Goal: Check status: Check status

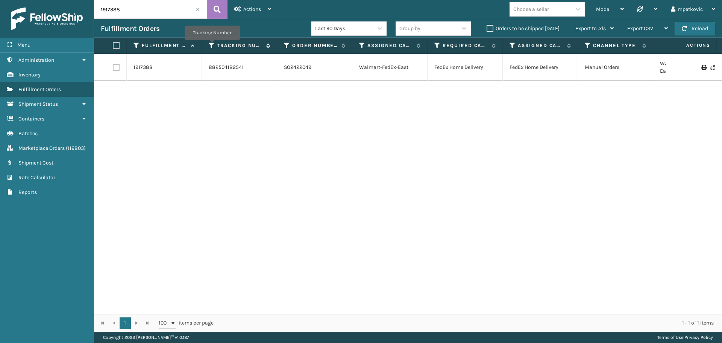
click at [212, 45] on icon at bounding box center [212, 45] width 6 height 7
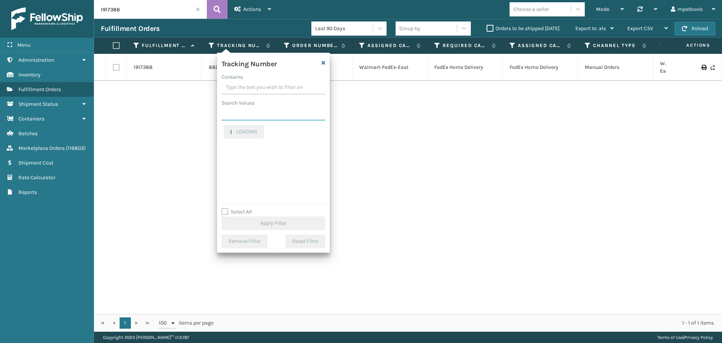
click at [255, 113] on input "Search Values" at bounding box center [273, 114] width 104 height 14
paste input "883777630214"
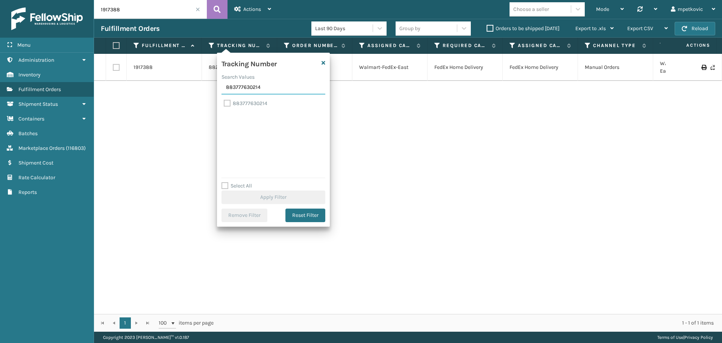
type input "883777630214"
click at [264, 101] on label "883777630214" at bounding box center [246, 103] width 44 height 6
click at [224, 101] on input "883777630214" at bounding box center [224, 101] width 0 height 5
checkbox input "true"
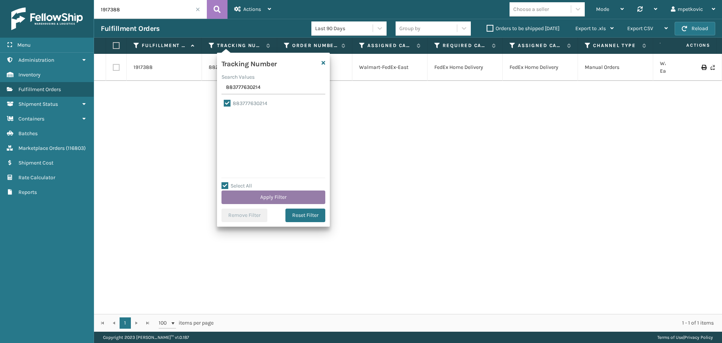
click at [286, 191] on button "Apply Filter" at bounding box center [273, 197] width 104 height 14
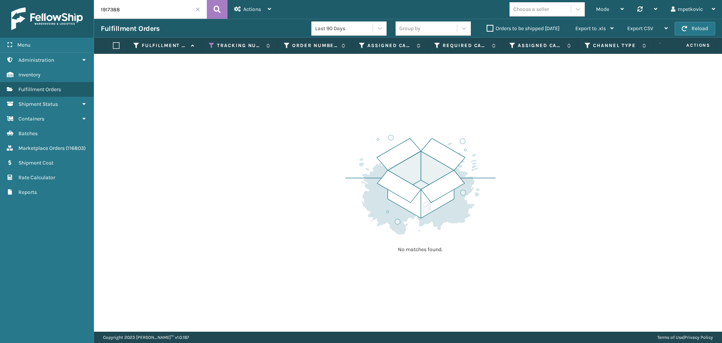
click at [197, 8] on span at bounding box center [198, 9] width 5 height 5
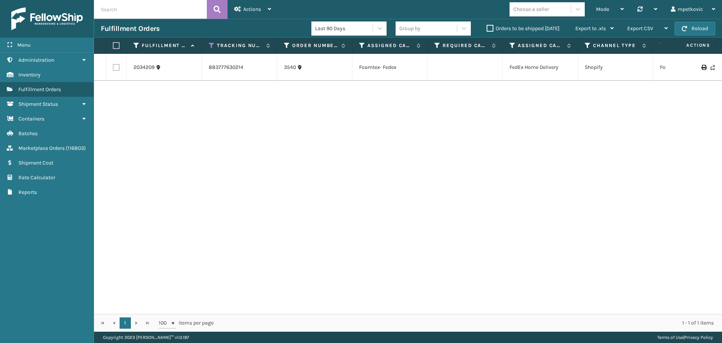
click at [356, 100] on div "2034209 883777630214 3540 Foamtex- Fedex FedEx Home Delivery Shopify FoamTex Co…" at bounding box center [408, 184] width 628 height 260
drag, startPoint x: 169, startPoint y: 70, endPoint x: 130, endPoint y: 56, distance: 42.1
copy tr "2034209"
click at [176, 9] on input "text" at bounding box center [150, 9] width 113 height 19
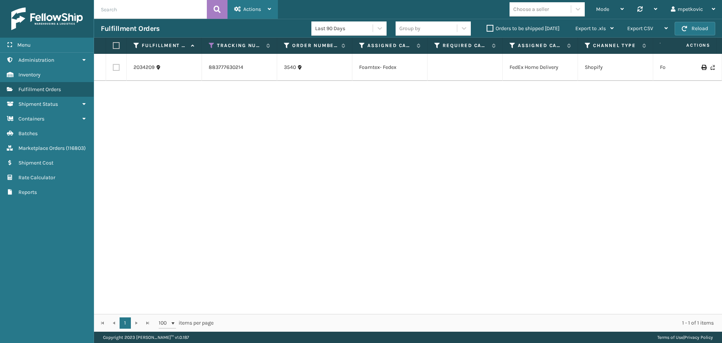
paste input "2034209"
click at [218, 7] on icon at bounding box center [217, 9] width 7 height 11
click at [211, 42] on icon at bounding box center [212, 45] width 6 height 7
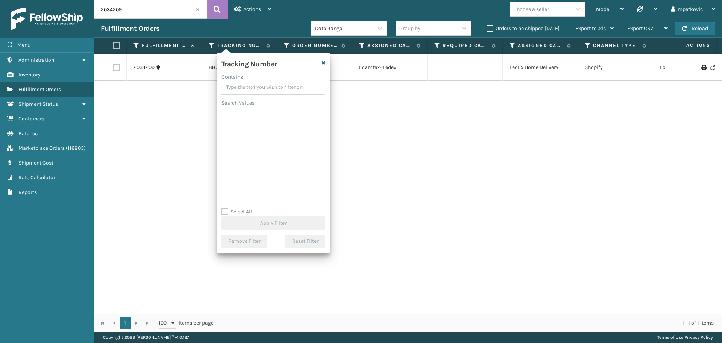
click at [180, 144] on div "2034209 883777630214 3540 Foamtex- Fedex FedEx Home Delivery Shopify FoamTex Co…" at bounding box center [408, 184] width 628 height 260
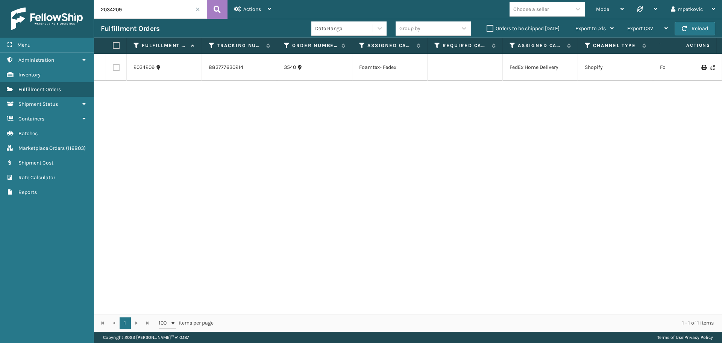
click at [299, 116] on div "2034209 883777630214 3540 Foamtex- Fedex FedEx Home Delivery Shopify FoamTex Co…" at bounding box center [408, 184] width 628 height 260
click at [234, 103] on div "2034209 883777630214 3540 Foamtex- Fedex FedEx Home Delivery Shopify FoamTex Co…" at bounding box center [408, 184] width 628 height 260
click at [156, 101] on div "2034209 883777630214 3540 Foamtex- Fedex FedEx Home Delivery Shopify FoamTex Co…" at bounding box center [408, 184] width 628 height 260
click at [165, 96] on div "2034209 883777630214 3540 Foamtex- Fedex FedEx Home Delivery Shopify FoamTex Co…" at bounding box center [408, 184] width 628 height 260
click at [173, 88] on div "2034209 883777630214 3540 Foamtex- Fedex FedEx Home Delivery Shopify FoamTex Co…" at bounding box center [408, 184] width 628 height 260
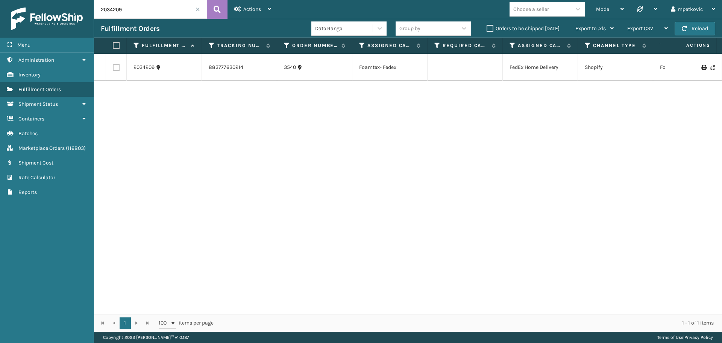
click at [252, 27] on div "Fulfillment Orders" at bounding box center [206, 28] width 211 height 9
click at [229, 31] on div "Fulfillment Orders" at bounding box center [206, 28] width 211 height 9
click at [234, 27] on div "Fulfillment Orders" at bounding box center [206, 28] width 211 height 9
click at [234, 24] on div "Fulfillment Orders Date Range Group by Orders to be shipped [DATE] Export to .x…" at bounding box center [408, 28] width 628 height 19
drag, startPoint x: 300, startPoint y: 71, endPoint x: 278, endPoint y: 71, distance: 21.8
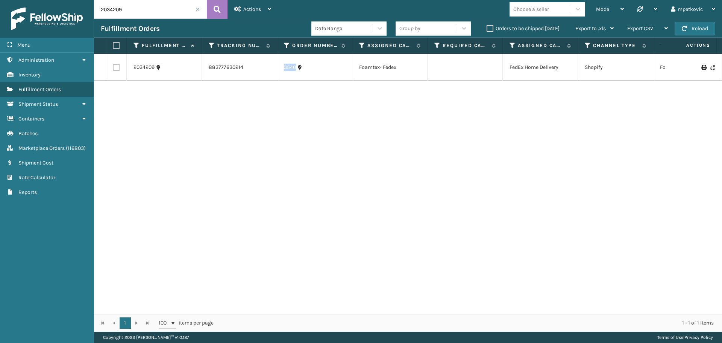
click at [278, 71] on td "3540" at bounding box center [314, 67] width 75 height 27
copy link "3540"
drag, startPoint x: 354, startPoint y: 118, endPoint x: 431, endPoint y: 3, distance: 137.9
click at [354, 117] on div "2034209 883777630214 3540 Foamtex- Fedex FedEx Home Delivery Shopify FoamTex Co…" at bounding box center [408, 184] width 628 height 260
click at [267, 131] on div "2034209 883777630214 3540 Foamtex- Fedex FedEx Home Delivery Shopify FoamTex Co…" at bounding box center [408, 184] width 628 height 260
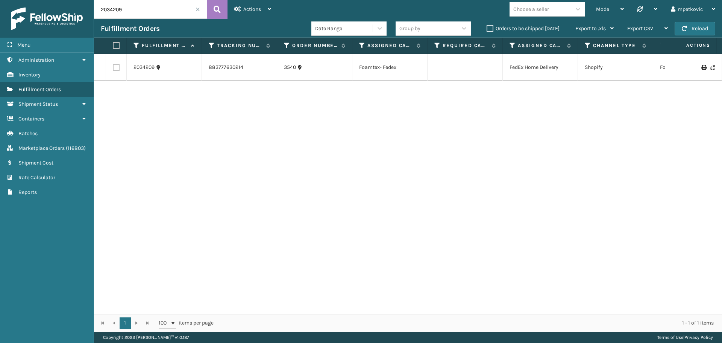
click at [170, 110] on div "2034209 883777630214 3540 Foamtex- Fedex FedEx Home Delivery Shopify FoamTex Co…" at bounding box center [408, 184] width 628 height 260
click at [238, 10] on icon at bounding box center [237, 8] width 7 height 5
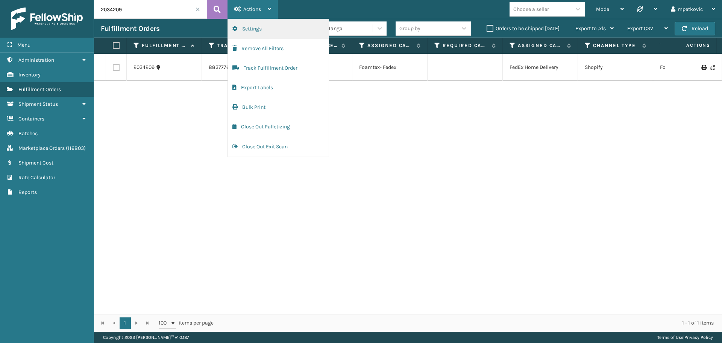
click at [265, 24] on button "Settings" at bounding box center [278, 29] width 101 height 20
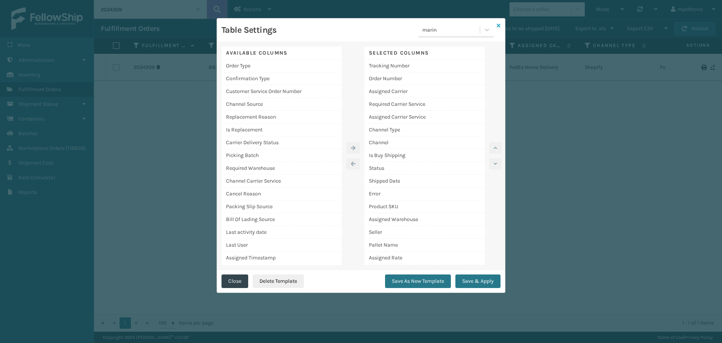
click at [498, 24] on icon at bounding box center [499, 25] width 4 height 5
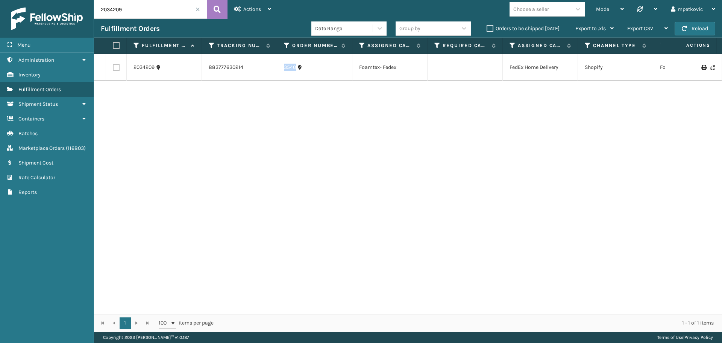
drag, startPoint x: 302, startPoint y: 72, endPoint x: 281, endPoint y: 73, distance: 21.4
click at [281, 73] on td "3540" at bounding box center [314, 67] width 75 height 27
copy link "3540"
drag, startPoint x: 307, startPoint y: 82, endPoint x: 303, endPoint y: 76, distance: 7.5
click at [306, 82] on div "2034209 883777630214 3540 Foamtex- Fedex FedEx Home Delivery Shopify FoamTex Co…" at bounding box center [408, 184] width 628 height 260
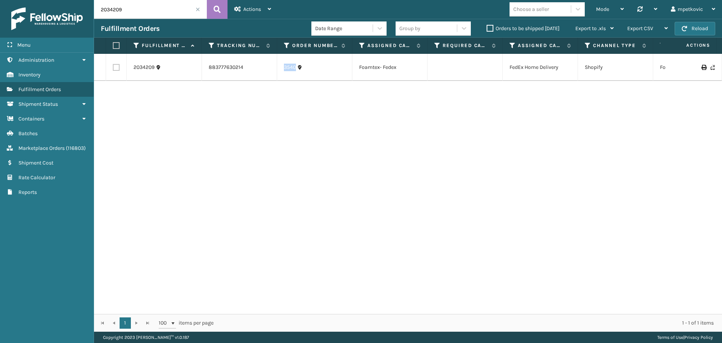
drag, startPoint x: 296, startPoint y: 71, endPoint x: 282, endPoint y: 70, distance: 14.7
click at [282, 70] on td "3540" at bounding box center [314, 67] width 75 height 27
copy link "3540"
click at [250, 157] on div "2034209 883777630214 3540 Foamtex- Fedex FedEx Home Delivery Shopify FoamTex Co…" at bounding box center [408, 184] width 628 height 260
click at [208, 127] on div "2034209 883777630214 3540 Foamtex- Fedex FedEx Home Delivery Shopify FoamTex Co…" at bounding box center [408, 184] width 628 height 260
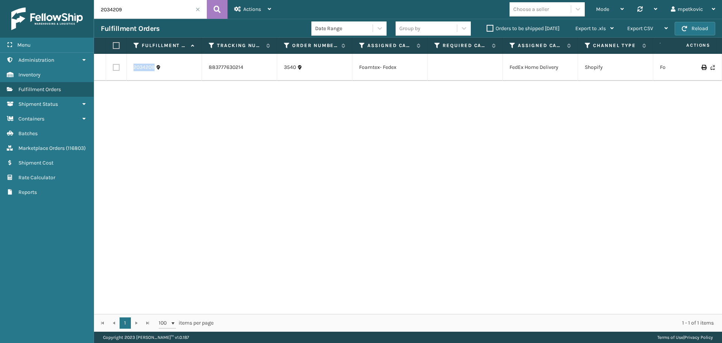
drag, startPoint x: 150, startPoint y: 71, endPoint x: 136, endPoint y: 67, distance: 15.3
click at [127, 68] on td "2034209" at bounding box center [164, 67] width 75 height 27
copy link "2034209"
click at [225, 87] on div "2034209 883777630214 3540 Foamtex- Fedex FedEx Home Delivery Shopify FoamTex Co…" at bounding box center [408, 184] width 628 height 260
drag, startPoint x: 297, startPoint y: 71, endPoint x: 284, endPoint y: 69, distance: 13.4
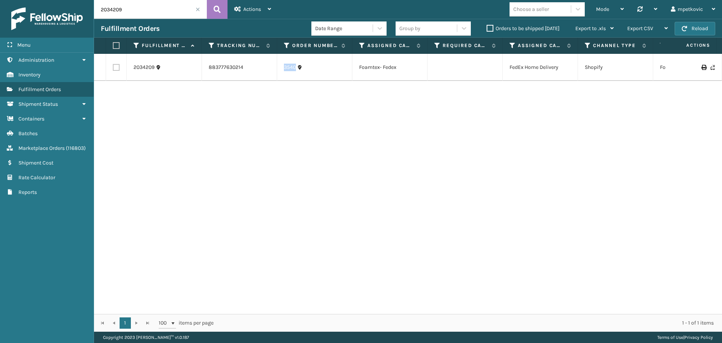
click at [284, 69] on td "3540" at bounding box center [314, 67] width 75 height 27
copy link "3540"
click at [250, 73] on td "883777630214" at bounding box center [239, 67] width 75 height 27
drag, startPoint x: 246, startPoint y: 68, endPoint x: 205, endPoint y: 66, distance: 40.7
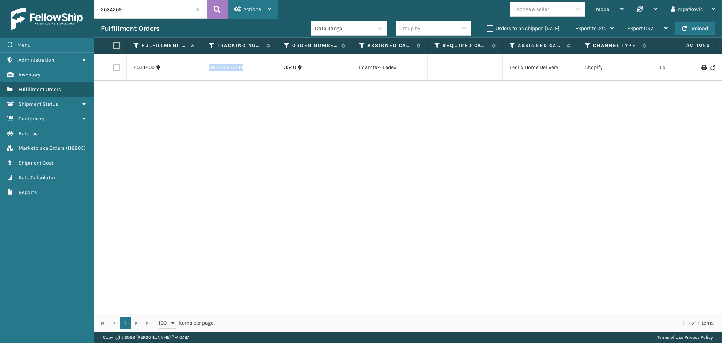
copy tr "883777630214"
click at [260, 164] on div "2034209 883777630214 3540 Foamtex- Fedex FedEx Home Delivery Shopify FoamTex Co…" at bounding box center [408, 184] width 628 height 260
click at [157, 265] on div "2034209 883777630214 3540 Foamtex- Fedex FedEx Home Delivery Shopify FoamTex Co…" at bounding box center [408, 184] width 628 height 260
click at [30, 248] on div "Menu Administration Inventory Fulfillment Orders Shipment Status Containers Bat…" at bounding box center [47, 171] width 94 height 343
click at [396, 166] on div "2034209 883777630214 3540 Foamtex- Fedex FedEx Home Delivery Shopify FoamTex Co…" at bounding box center [408, 184] width 628 height 260
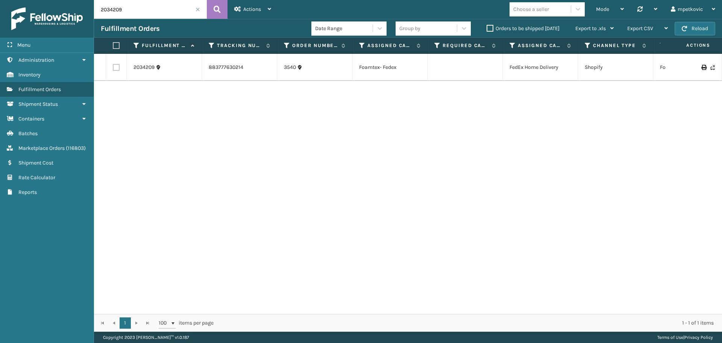
click at [156, 113] on div "2034209 883777630214 3540 Foamtex- Fedex FedEx Home Delivery Shopify FoamTex Co…" at bounding box center [408, 184] width 628 height 260
click at [168, 107] on div "2034209 883777630214 3540 Foamtex- Fedex FedEx Home Delivery Shopify FoamTex Co…" at bounding box center [408, 184] width 628 height 260
click at [144, 106] on div "2034209 883777630214 3540 Foamtex- Fedex FedEx Home Delivery Shopify FoamTex Co…" at bounding box center [408, 184] width 628 height 260
click at [167, 98] on div "2034209 883777630214 3540 Foamtex- Fedex FedEx Home Delivery Shopify FoamTex Co…" at bounding box center [408, 184] width 628 height 260
click at [132, 105] on div "2034209 883777630214 3540 Foamtex- Fedex FedEx Home Delivery Shopify FoamTex Co…" at bounding box center [408, 184] width 628 height 260
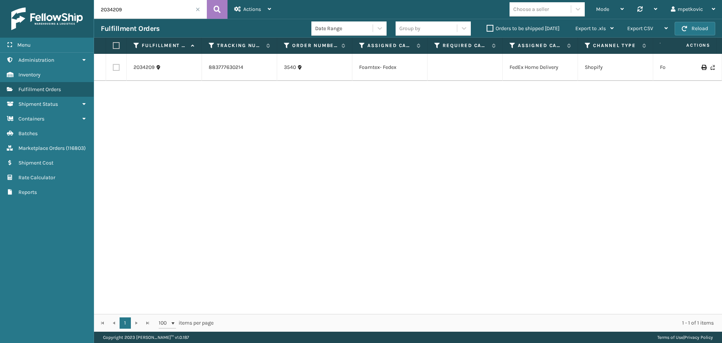
click at [171, 107] on div "2034209 883777630214 3540 Foamtex- Fedex FedEx Home Delivery Shopify FoamTex Co…" at bounding box center [408, 184] width 628 height 260
click at [166, 105] on div "2034209 883777630214 3540 Foamtex- Fedex FedEx Home Delivery Shopify FoamTex Co…" at bounding box center [408, 184] width 628 height 260
click at [165, 97] on div "2034209 883777630214 3540 Foamtex- Fedex FedEx Home Delivery Shopify FoamTex Co…" at bounding box center [408, 184] width 628 height 260
click at [168, 101] on div "2034209 883777630214 3540 Foamtex- Fedex FedEx Home Delivery Shopify FoamTex Co…" at bounding box center [408, 184] width 628 height 260
click at [502, 110] on div "2034209 883777630214 3540 Foamtex- Fedex FedEx Home Delivery Shopify FoamTex Co…" at bounding box center [408, 184] width 628 height 260
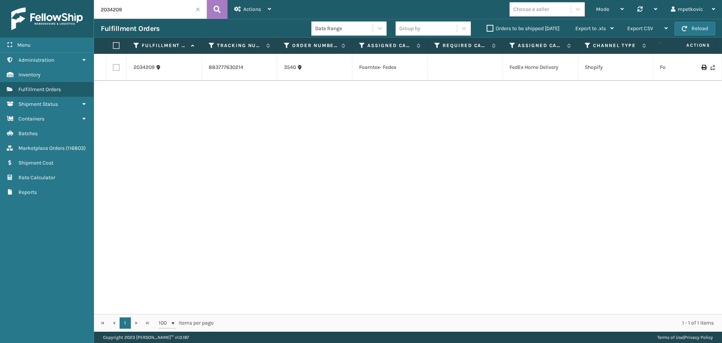
click at [153, 3] on input "2034209" at bounding box center [150, 9] width 113 height 19
paste input "8264"
type input "2038264"
click at [213, 9] on button at bounding box center [217, 9] width 21 height 19
click at [289, 66] on link "47128" at bounding box center [291, 68] width 14 height 8
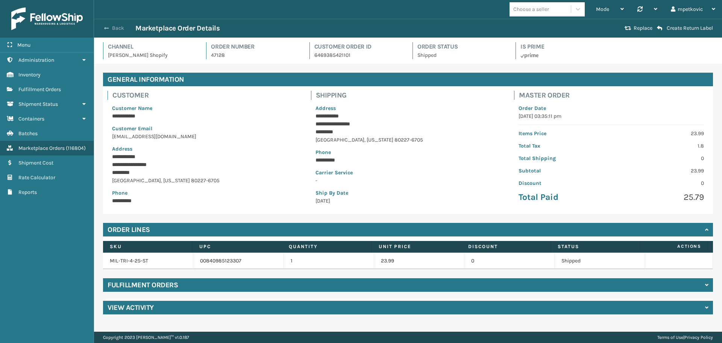
click at [115, 28] on button "Back" at bounding box center [118, 28] width 35 height 7
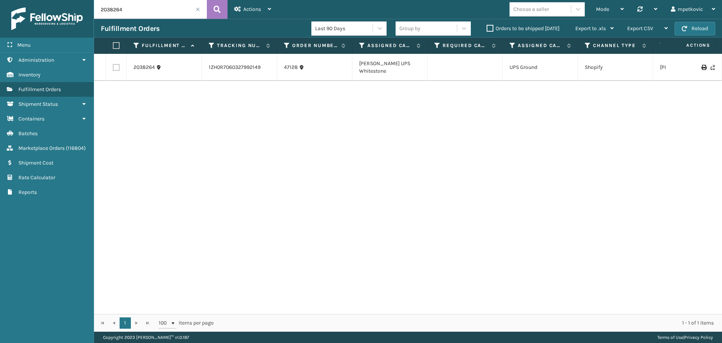
click at [142, 12] on input "2038264" at bounding box center [150, 9] width 113 height 19
click at [211, 148] on div "2038264 1ZH0R7060327992149 47128 [PERSON_NAME] UPS Whitestone UPS Ground Shopif…" at bounding box center [408, 184] width 628 height 260
click at [150, 11] on input "2038264" at bounding box center [150, 9] width 113 height 19
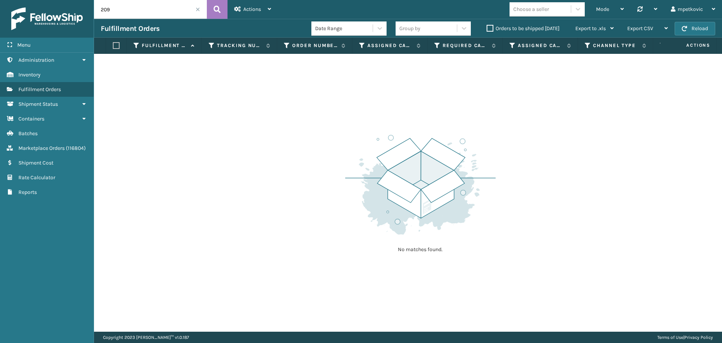
click at [284, 99] on div "No matches found." at bounding box center [408, 193] width 628 height 278
click at [135, 8] on input "209" at bounding box center [150, 9] width 113 height 19
paste input "2034"
type input "2034209"
click at [214, 9] on icon at bounding box center [217, 9] width 7 height 11
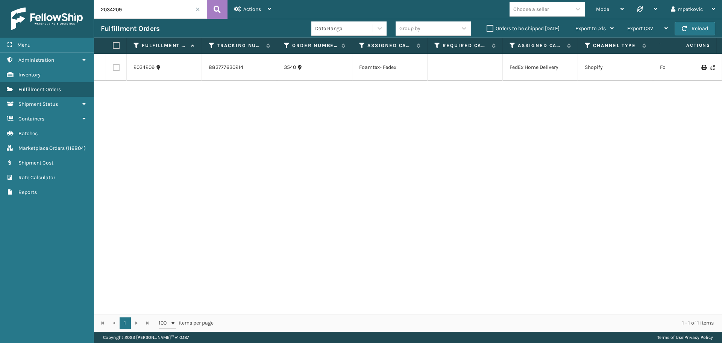
click at [249, 107] on div "2034209 883777630214 3540 Foamtex- Fedex FedEx Home Delivery Shopify FoamTex Co…" at bounding box center [408, 184] width 628 height 260
click at [290, 70] on link "3540" at bounding box center [290, 68] width 12 height 8
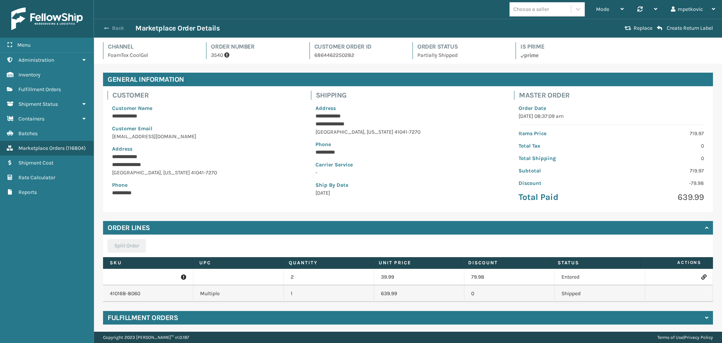
click at [117, 27] on button "Back" at bounding box center [118, 28] width 35 height 7
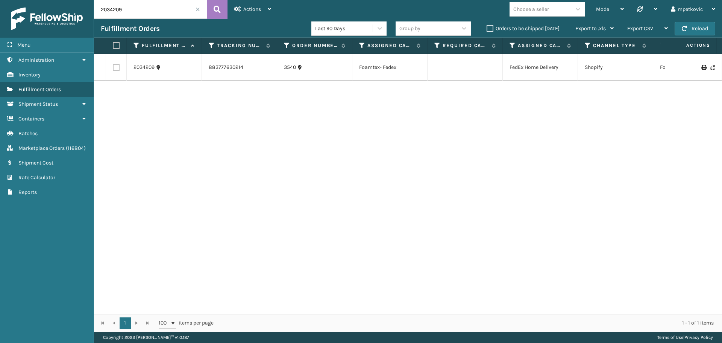
click at [364, 137] on div "2034209 883777630214 3540 Foamtex- Fedex FedEx Home Delivery Shopify FoamTex Co…" at bounding box center [408, 184] width 628 height 260
click at [290, 68] on link "3540" at bounding box center [290, 68] width 12 height 8
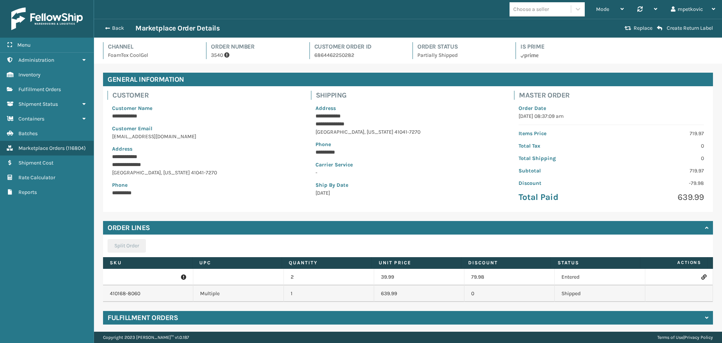
click at [176, 51] on p "FoamTex CoolGel" at bounding box center [152, 55] width 89 height 8
click at [115, 27] on button "Back" at bounding box center [118, 28] width 35 height 7
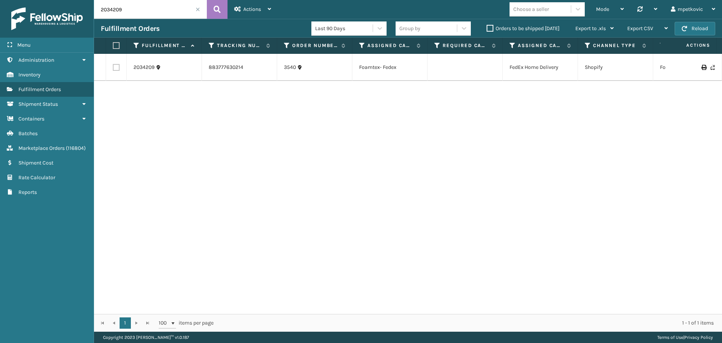
click at [237, 173] on div "2034209 883777630214 3540 Foamtex- Fedex FedEx Home Delivery Shopify FoamTex Co…" at bounding box center [408, 184] width 628 height 260
click at [234, 125] on div "2034209 883777630214 3540 Foamtex- Fedex FedEx Home Delivery Shopify FoamTex Co…" at bounding box center [408, 184] width 628 height 260
click at [252, 183] on div "2034209 883777630214 3540 Foamtex- Fedex FedEx Home Delivery Shopify FoamTex Co…" at bounding box center [408, 184] width 628 height 260
click at [261, 114] on div "2034209 883777630214 3540 Foamtex- Fedex FedEx Home Delivery Shopify FoamTex Co…" at bounding box center [408, 184] width 628 height 260
